Goal: Information Seeking & Learning: Get advice/opinions

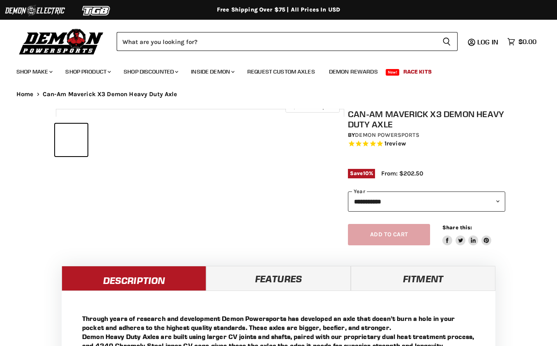
select select "******"
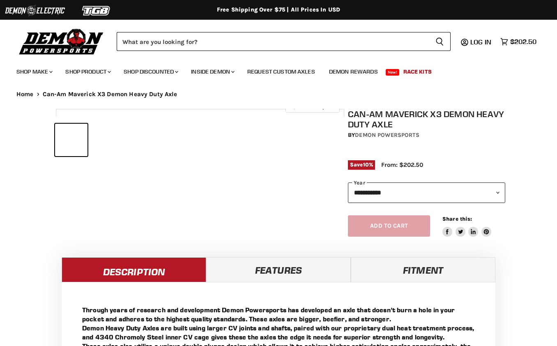
select select "******"
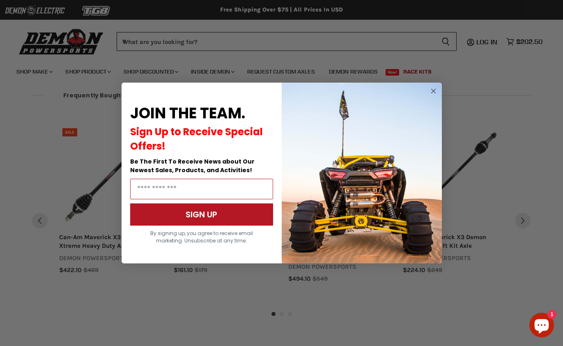
scroll to position [774, 0]
